Goal: Information Seeking & Learning: Learn about a topic

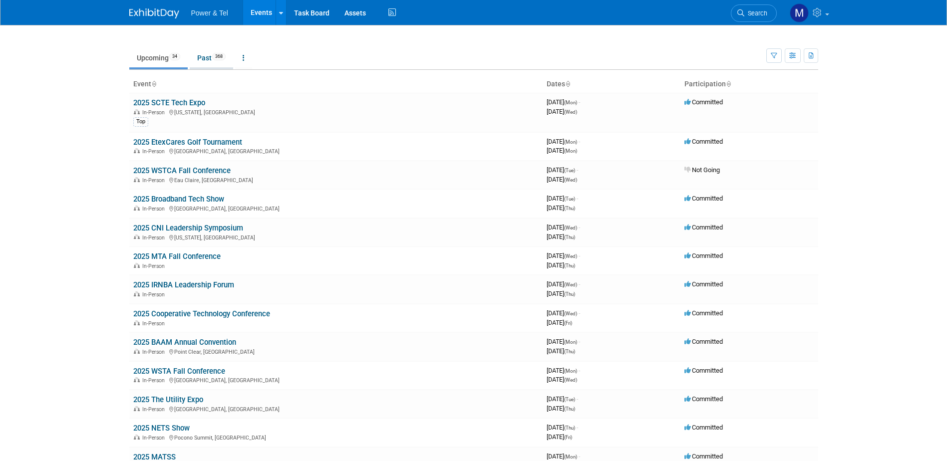
click at [205, 57] on link "Past 368" at bounding box center [211, 57] width 43 height 19
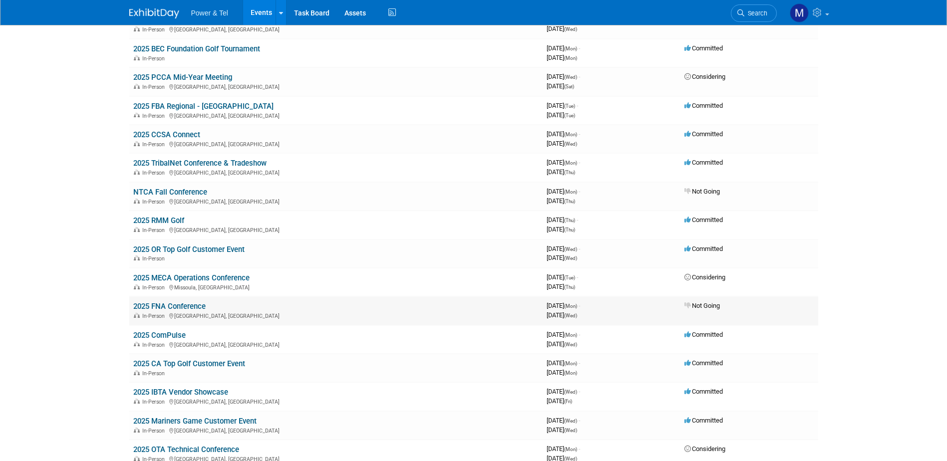
scroll to position [200, 0]
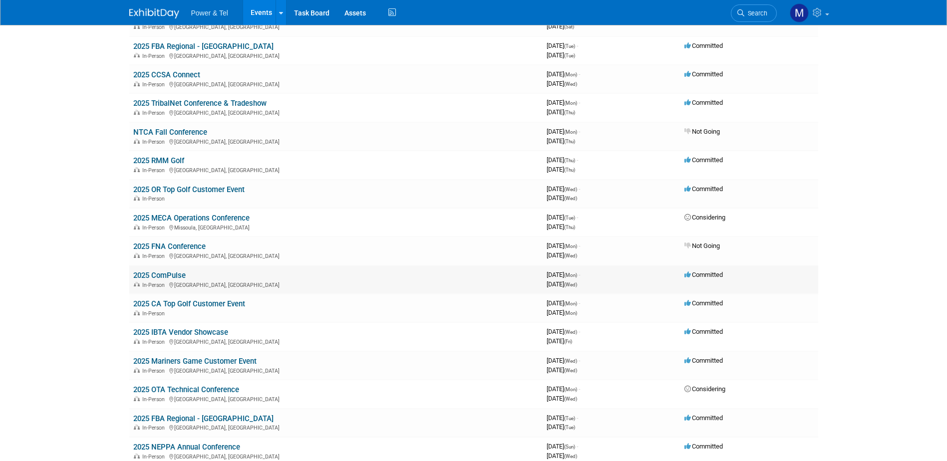
click at [157, 274] on link "2025 ComPulse" at bounding box center [159, 275] width 52 height 9
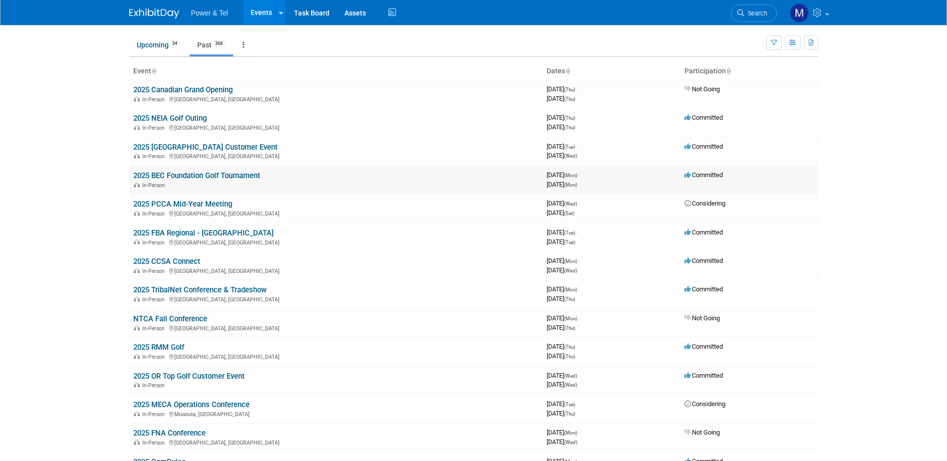
scroll to position [0, 0]
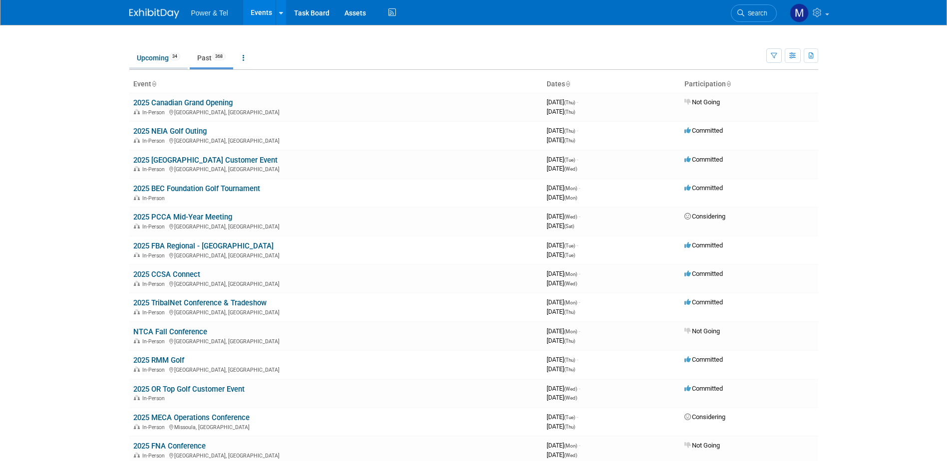
click at [146, 54] on link "Upcoming 34" at bounding box center [158, 57] width 58 height 19
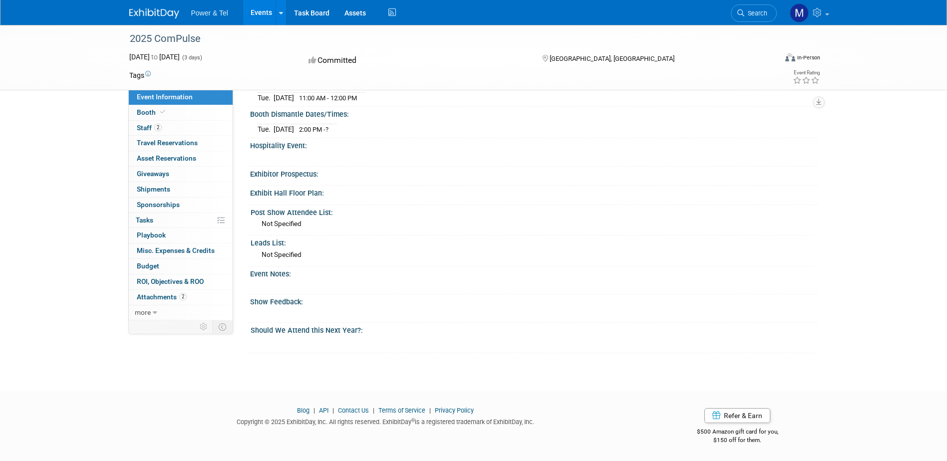
scroll to position [375, 0]
click at [316, 278] on div "X" at bounding box center [530, 280] width 560 height 5
click at [311, 280] on div at bounding box center [481, 285] width 454 height 10
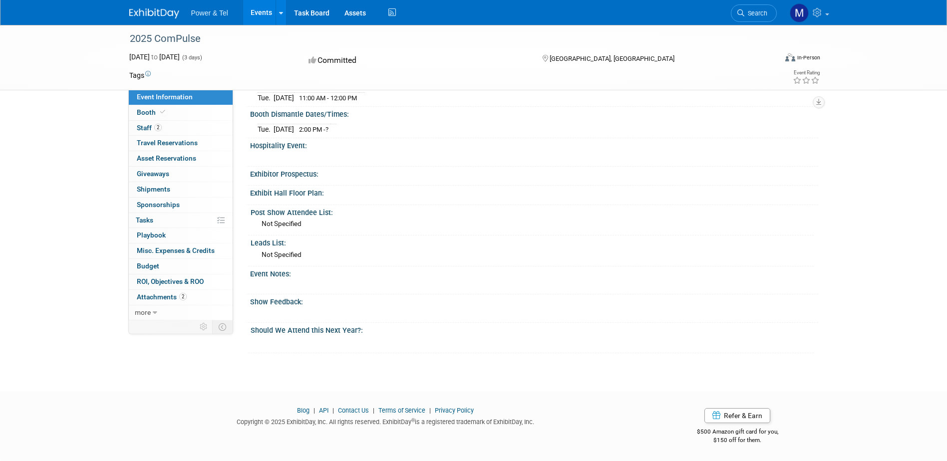
click at [260, 275] on div "Event Notes:" at bounding box center [534, 273] width 568 height 12
click at [315, 305] on div "Show Feedback:" at bounding box center [534, 300] width 568 height 12
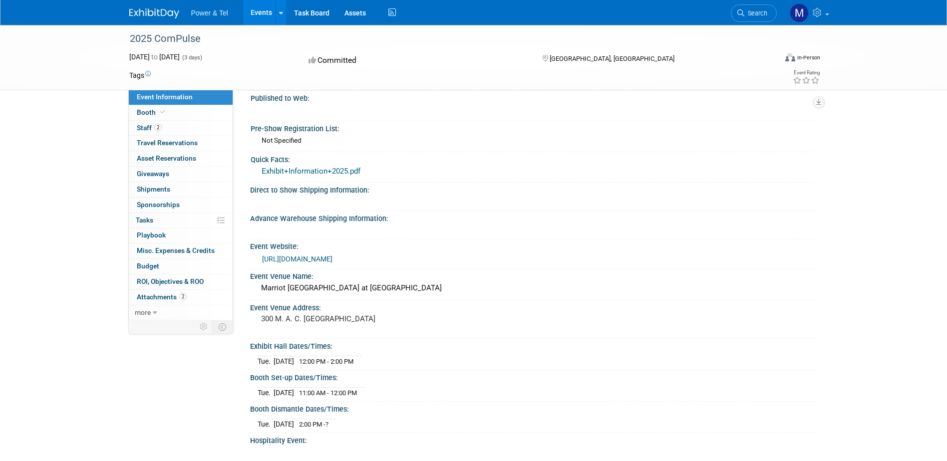
scroll to position [0, 0]
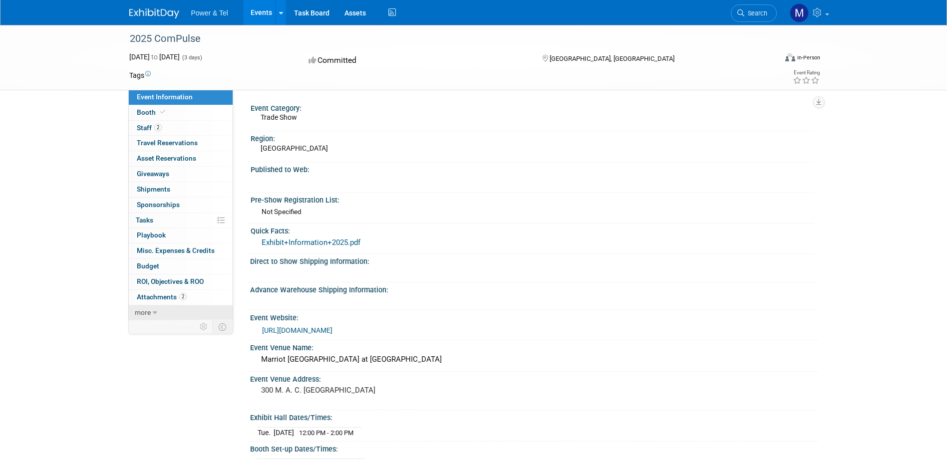
click at [146, 312] on span "more" at bounding box center [143, 312] width 16 height 8
click at [147, 343] on span "Logs" at bounding box center [144, 343] width 15 height 8
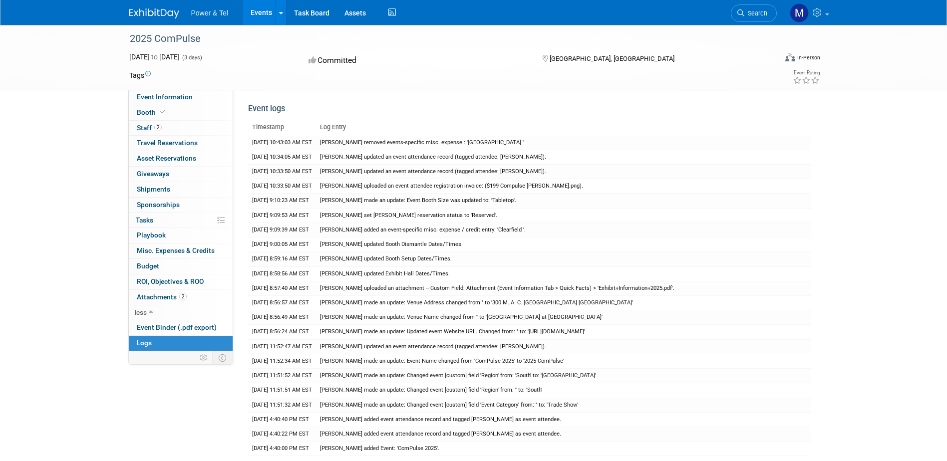
click at [147, 343] on span "Logs" at bounding box center [144, 343] width 15 height 8
click at [141, 312] on span "less" at bounding box center [141, 312] width 12 height 8
click at [144, 95] on span "Event Information" at bounding box center [165, 97] width 56 height 8
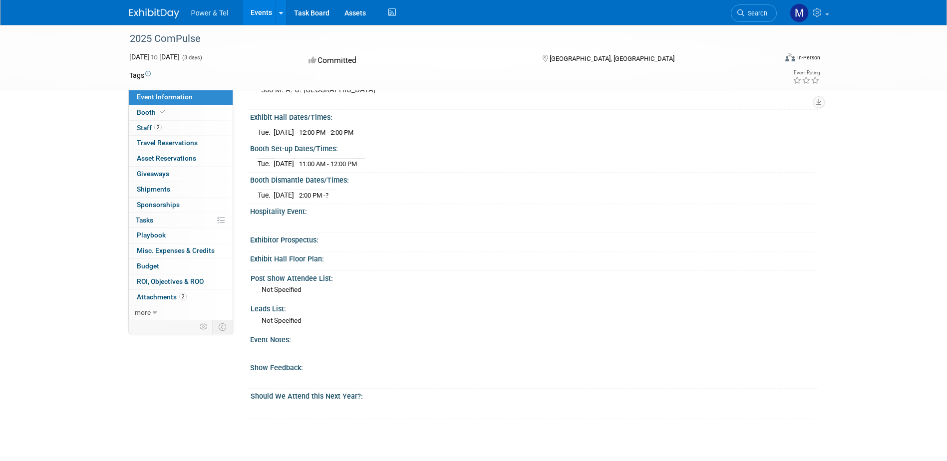
scroll to position [375, 0]
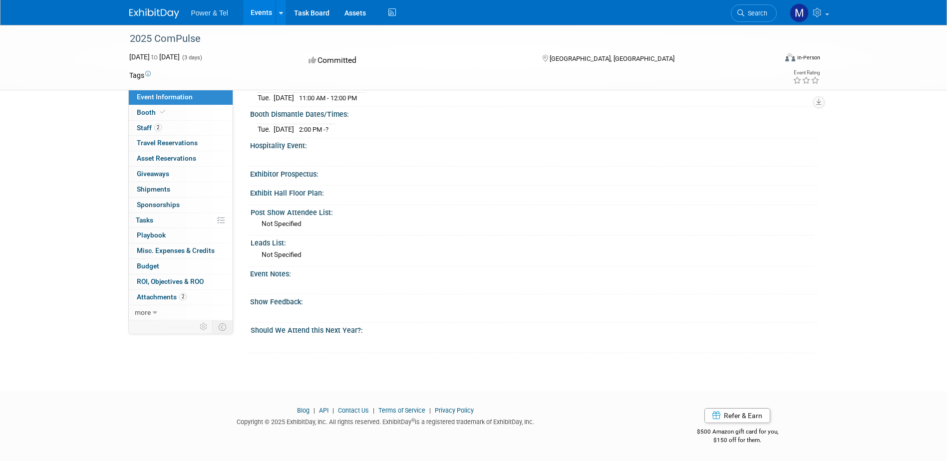
click at [277, 307] on div "X" at bounding box center [530, 308] width 560 height 5
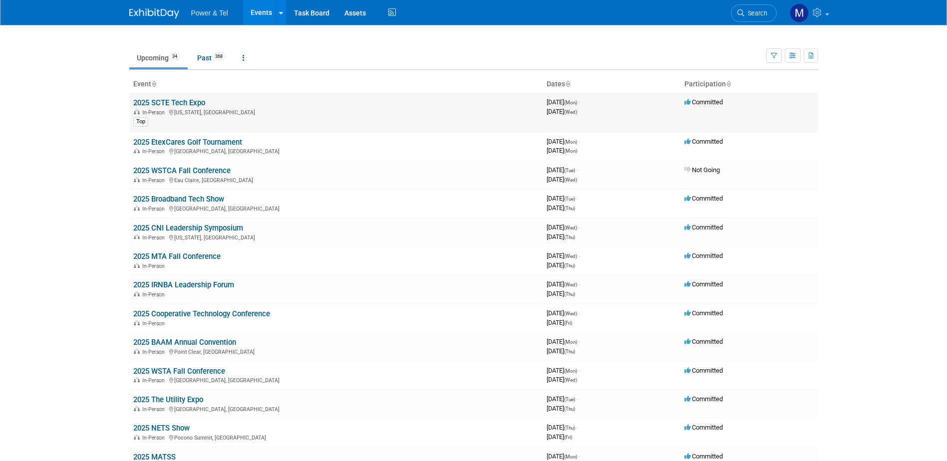
click at [182, 100] on link "2025 SCTE Tech Expo" at bounding box center [169, 102] width 72 height 9
click at [193, 165] on td "2025 WSTCA Fall Conference In-Person Eau Claire, WI" at bounding box center [335, 175] width 413 height 28
click at [193, 167] on link "2025 WSTCA Fall Conference" at bounding box center [181, 170] width 97 height 9
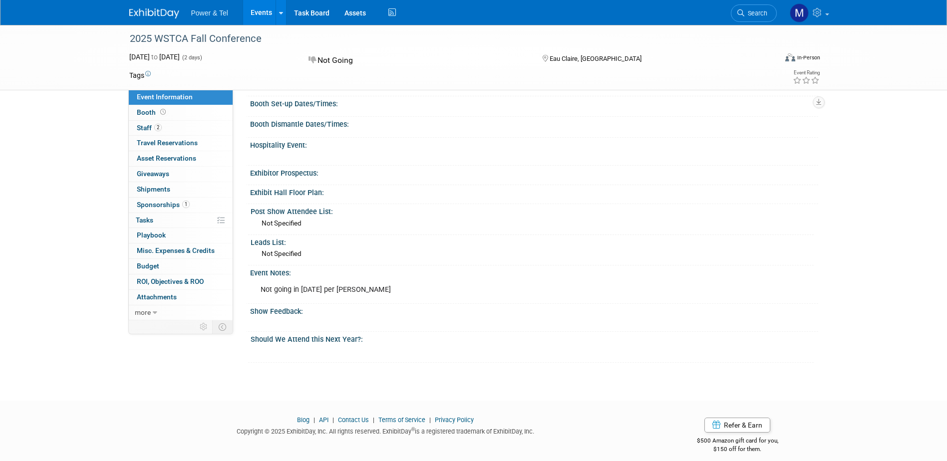
scroll to position [344, 0]
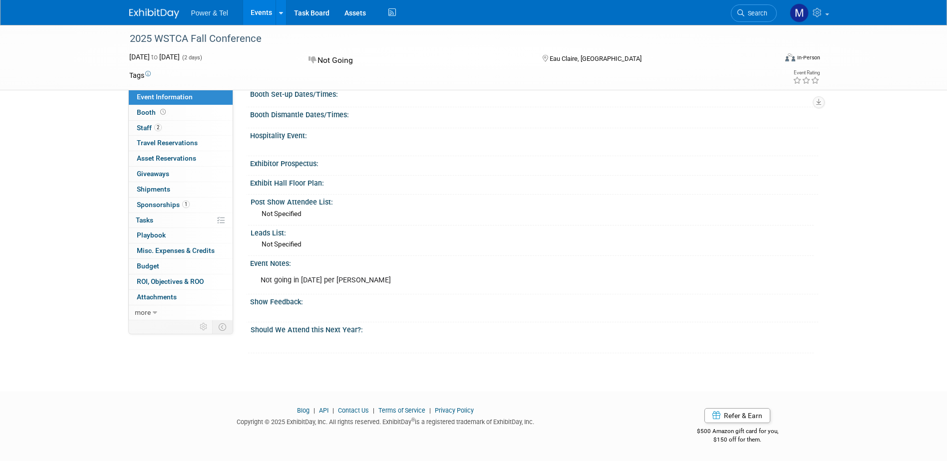
click at [332, 283] on div "Not going in [DATE] per [PERSON_NAME]" at bounding box center [481, 281] width 454 height 20
drag, startPoint x: 373, startPoint y: 276, endPoint x: 253, endPoint y: 273, distance: 120.3
click at [254, 273] on div "Not going in [DATE] per [PERSON_NAME]" at bounding box center [481, 281] width 454 height 20
click at [379, 305] on div "Show Feedback:" at bounding box center [534, 300] width 568 height 12
click at [370, 337] on div at bounding box center [537, 342] width 553 height 16
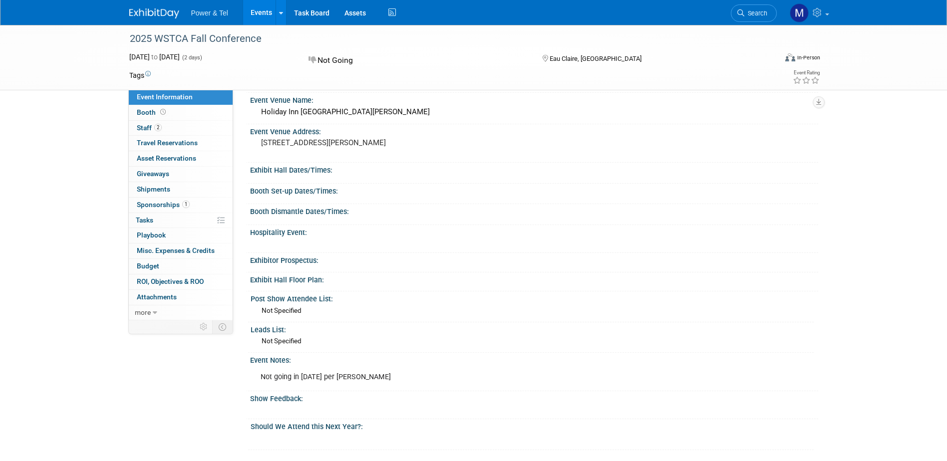
scroll to position [250, 0]
